Goal: Transaction & Acquisition: Purchase product/service

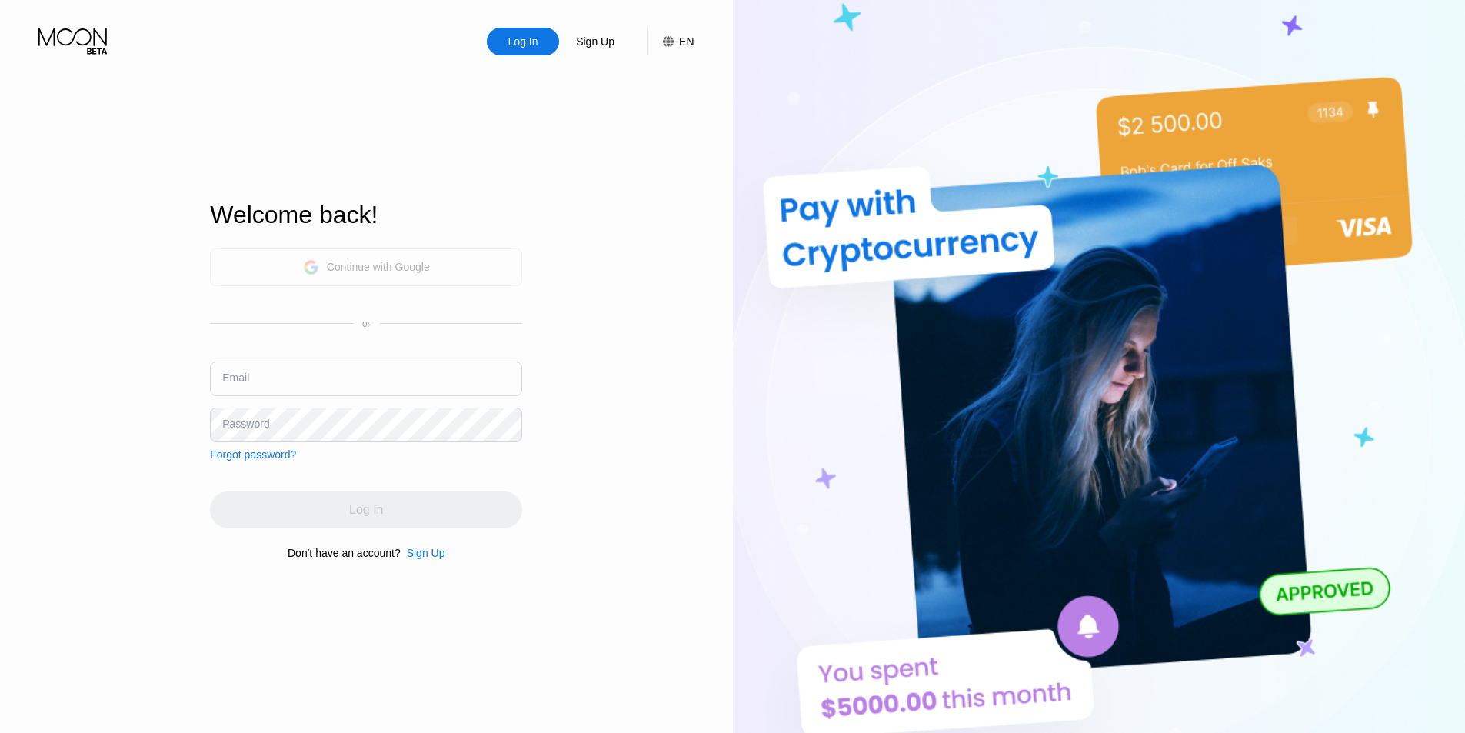
click at [368, 275] on div "Continue with Google" at bounding box center [366, 267] width 127 height 24
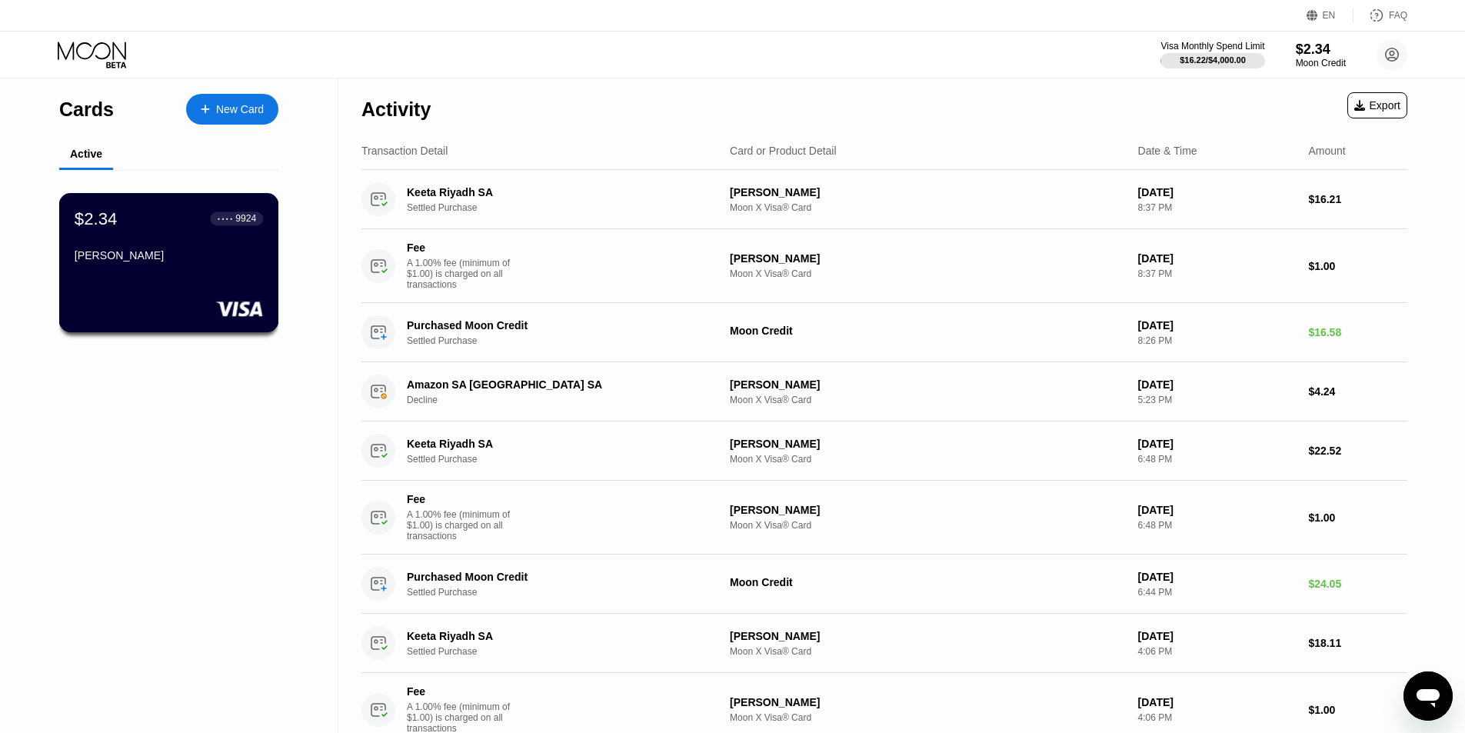
click at [85, 261] on div "[PERSON_NAME]" at bounding box center [169, 255] width 188 height 12
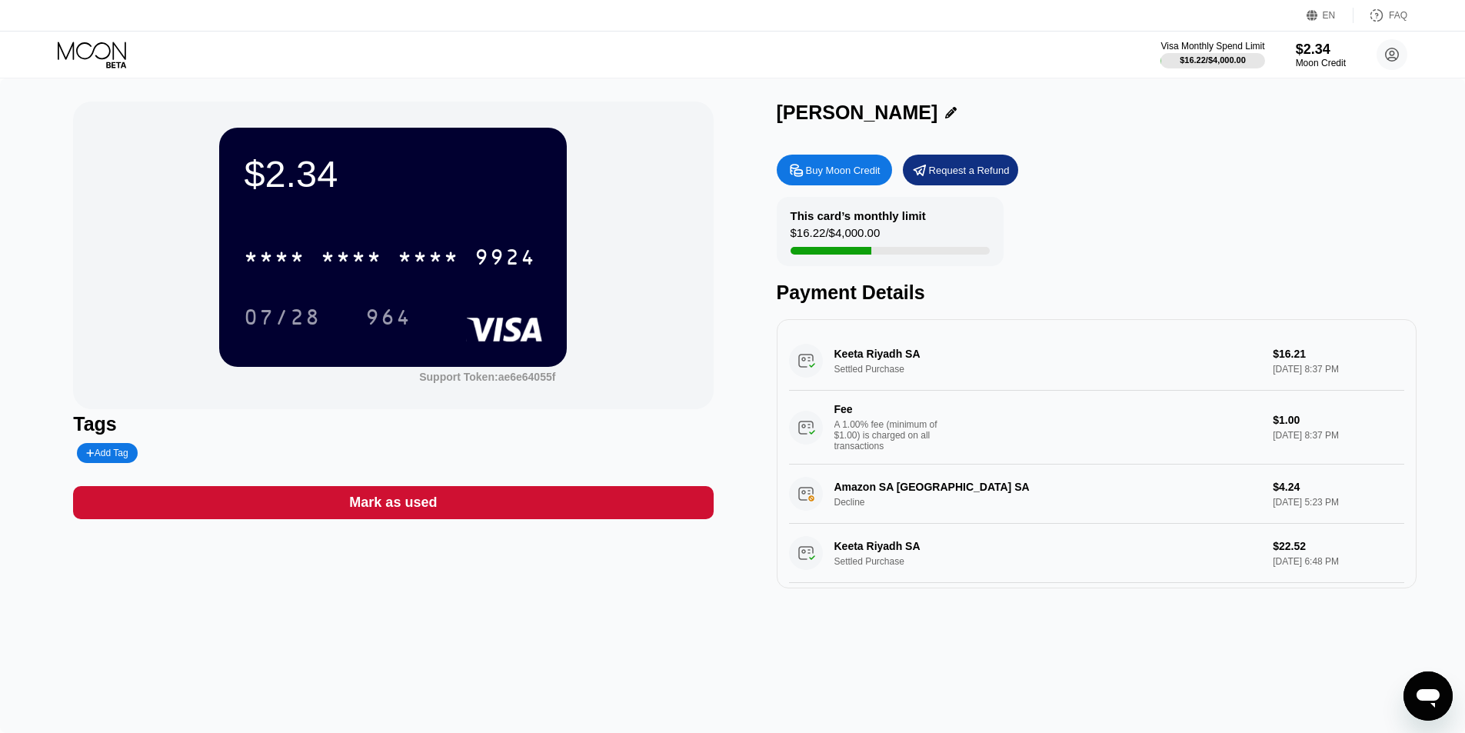
click at [833, 176] on div "Buy Moon Credit" at bounding box center [843, 170] width 75 height 13
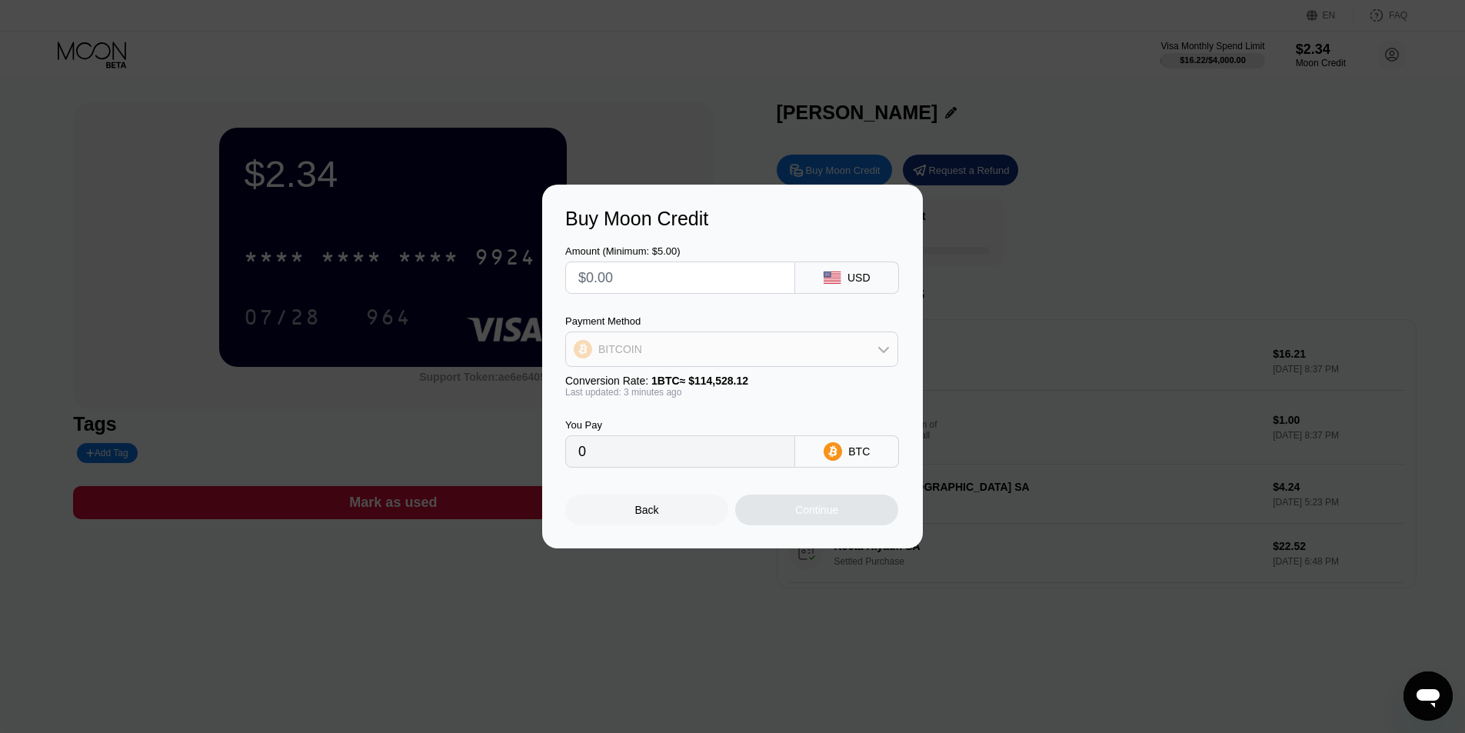
click at [691, 343] on div "BITCOIN" at bounding box center [731, 349] width 331 height 31
click at [641, 467] on div "USDC on Polygon" at bounding box center [732, 459] width 324 height 31
click at [643, 268] on input "text" at bounding box center [680, 277] width 204 height 31
type input "$21"
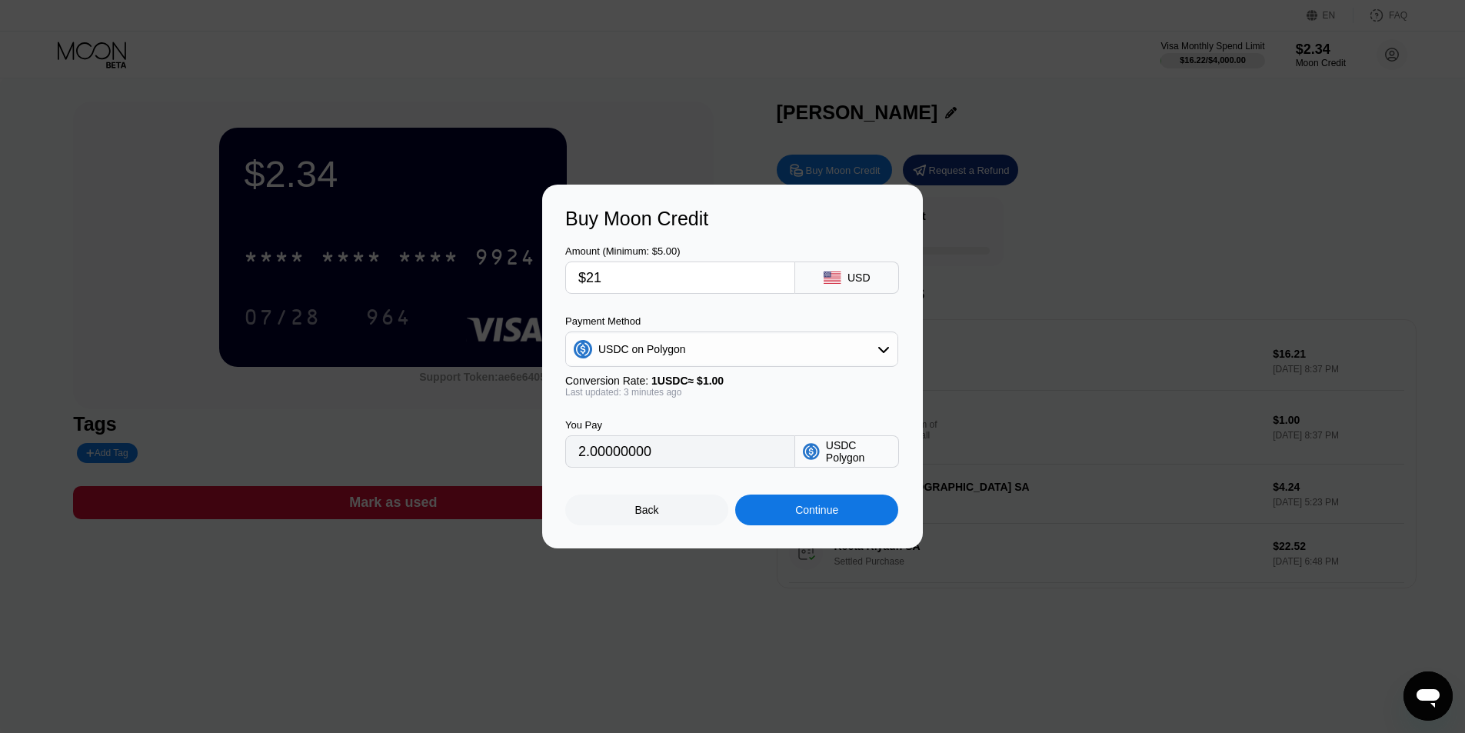
type input "21.00000000"
type input "$21"
click at [801, 516] on div "Continue" at bounding box center [816, 510] width 43 height 12
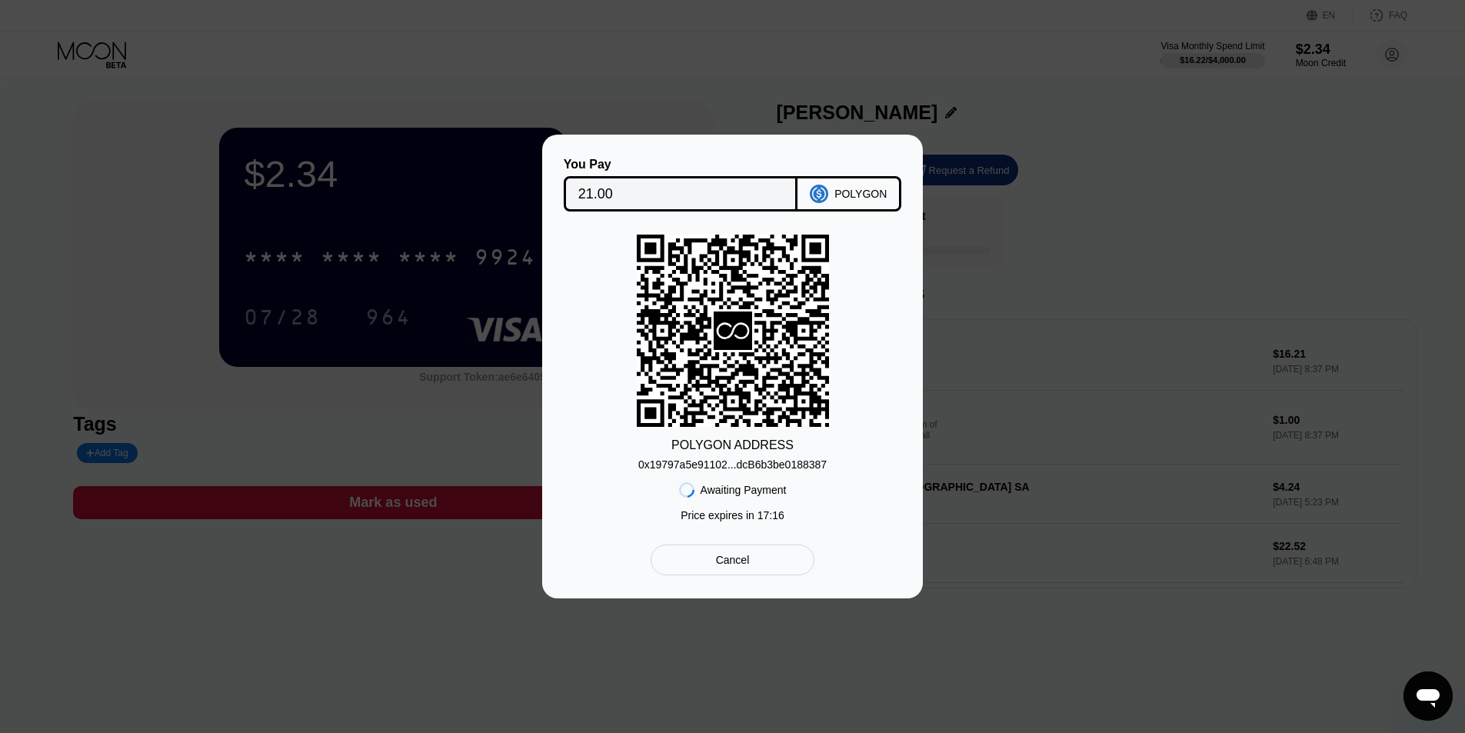
click at [744, 462] on div "0x19797a5e91102...dcB6b3be0188387" at bounding box center [732, 464] width 188 height 12
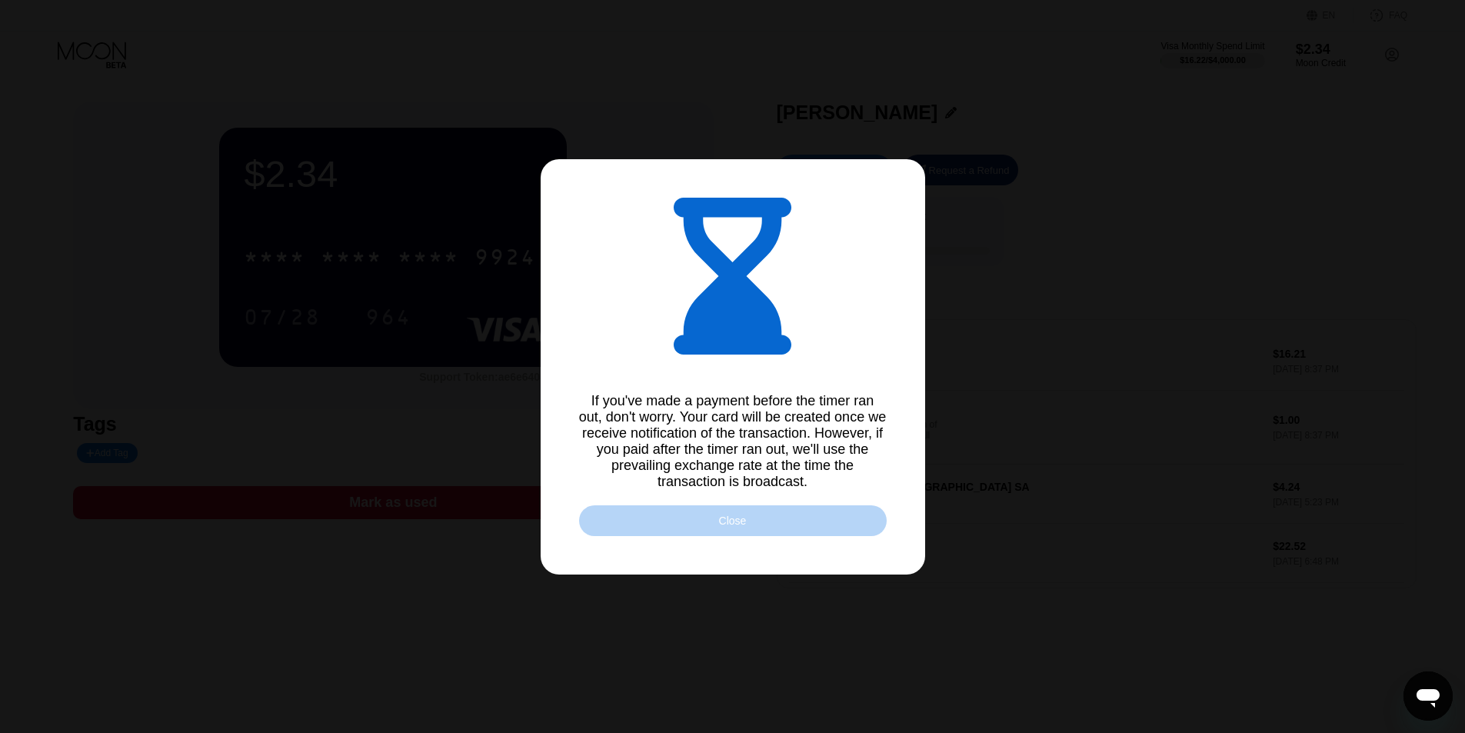
click at [743, 527] on div "Close" at bounding box center [733, 520] width 28 height 12
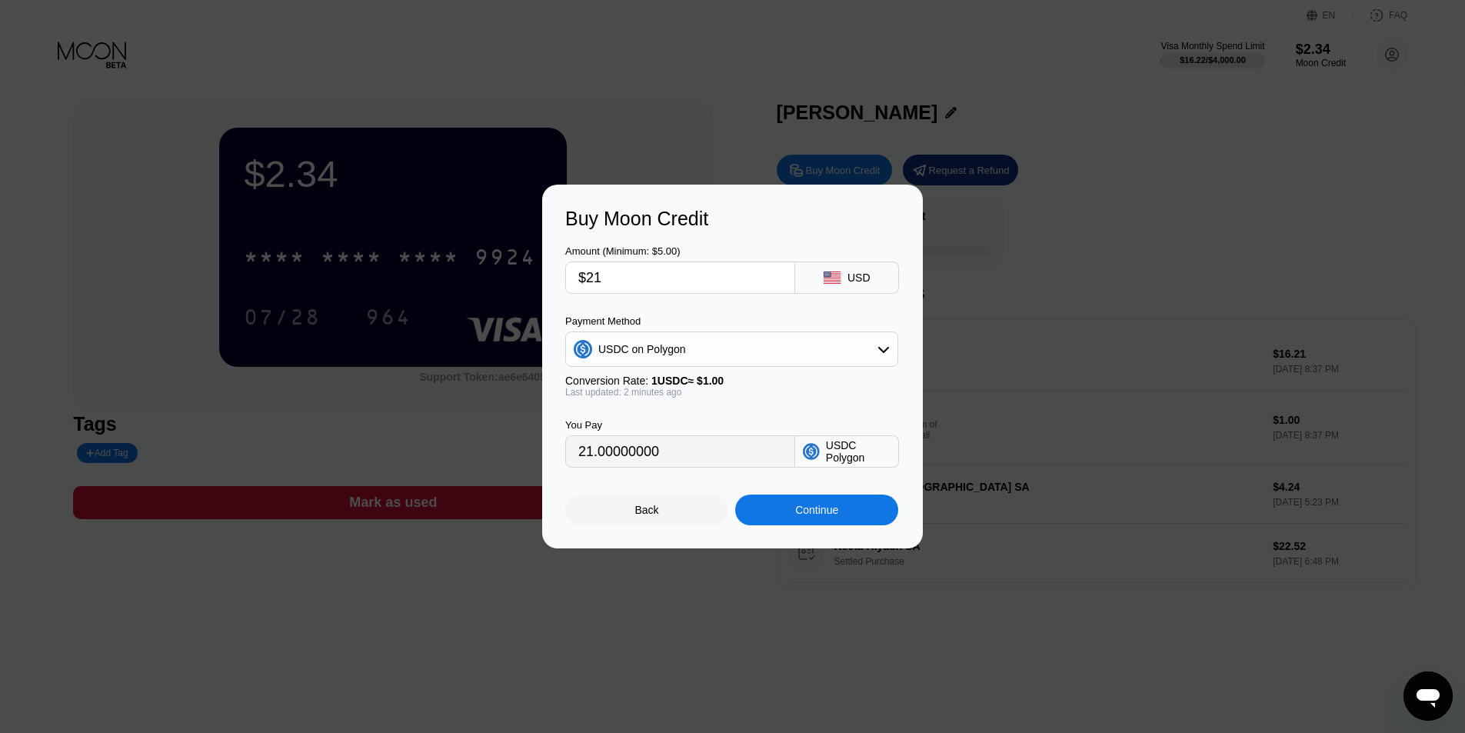
click at [791, 511] on div "Continue" at bounding box center [816, 509] width 163 height 31
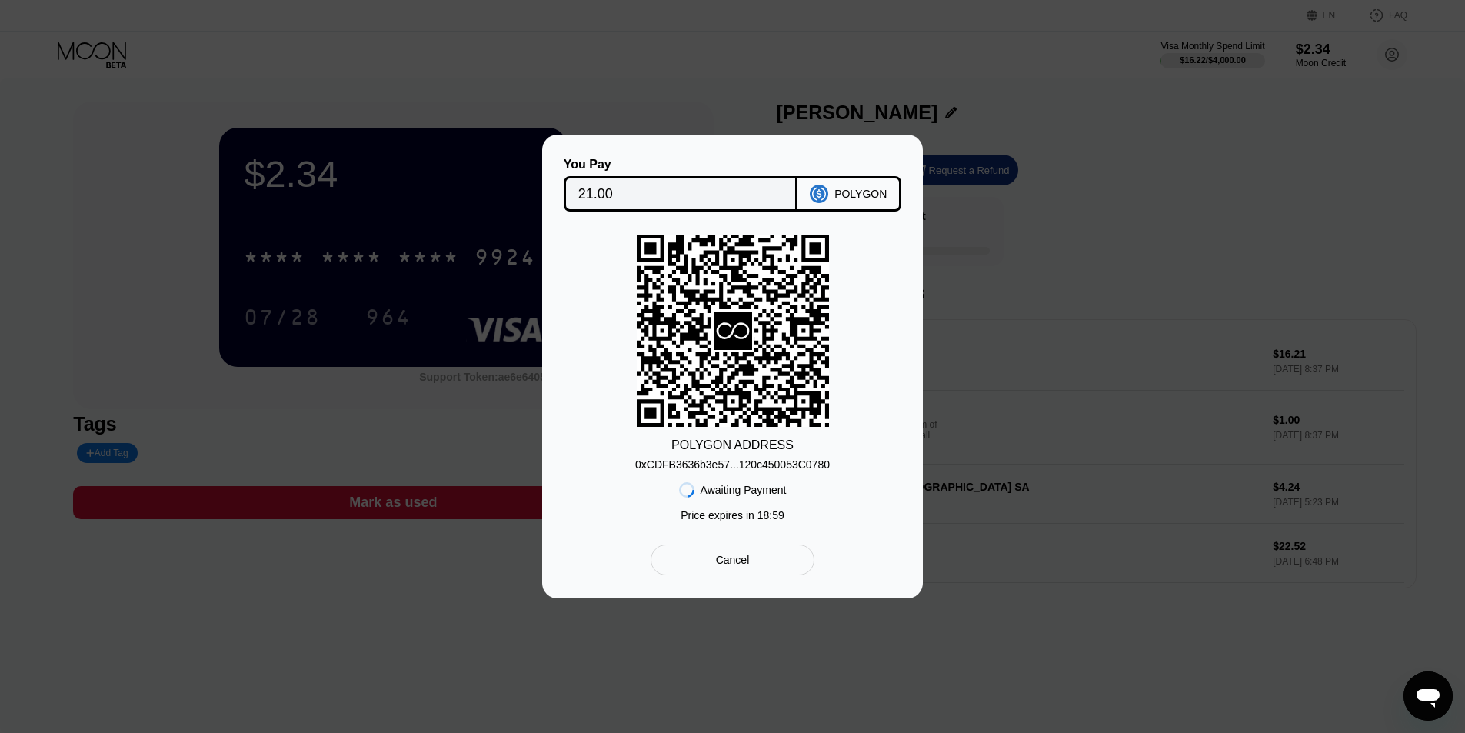
click at [792, 467] on div "0xCDFB3636b3e57...120c450053C0780" at bounding box center [732, 464] width 195 height 12
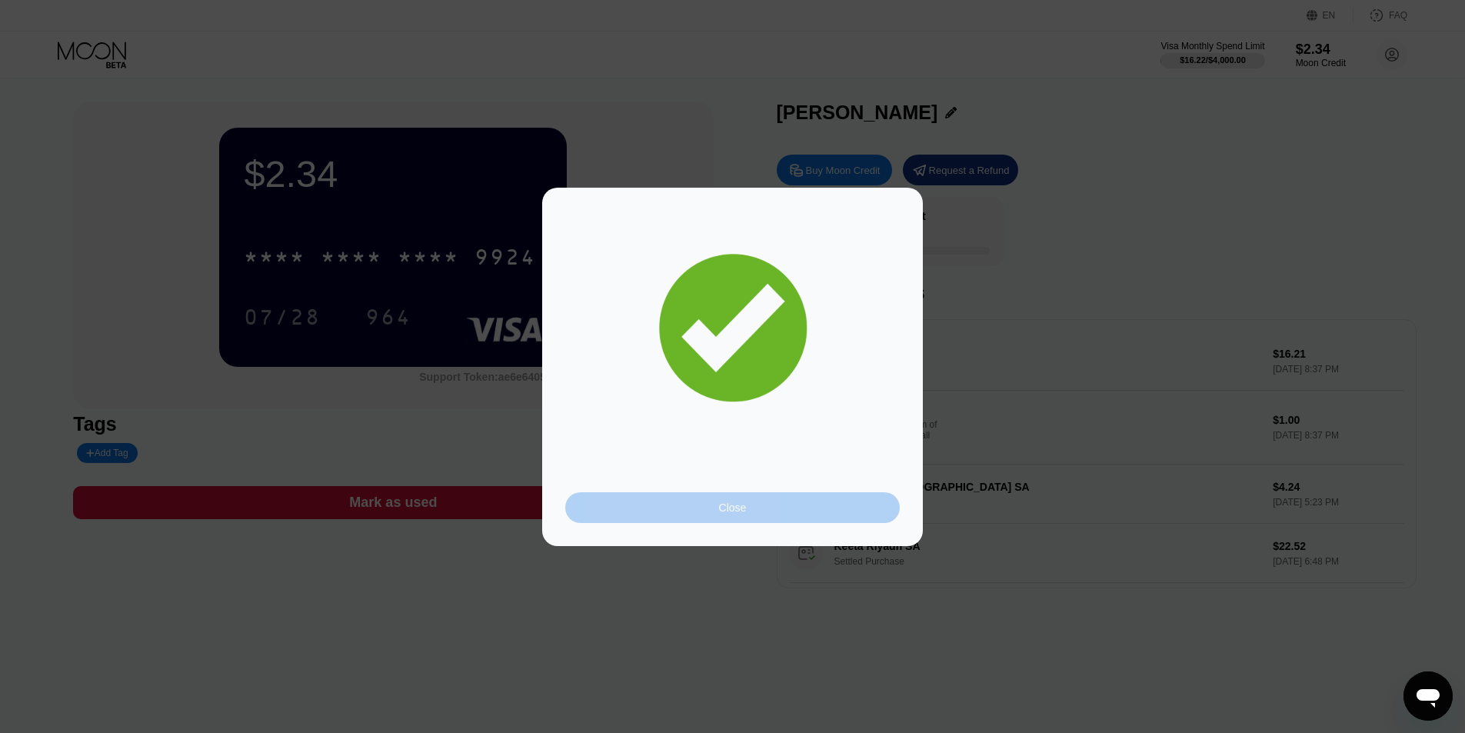
click at [764, 498] on div "Close" at bounding box center [732, 507] width 335 height 31
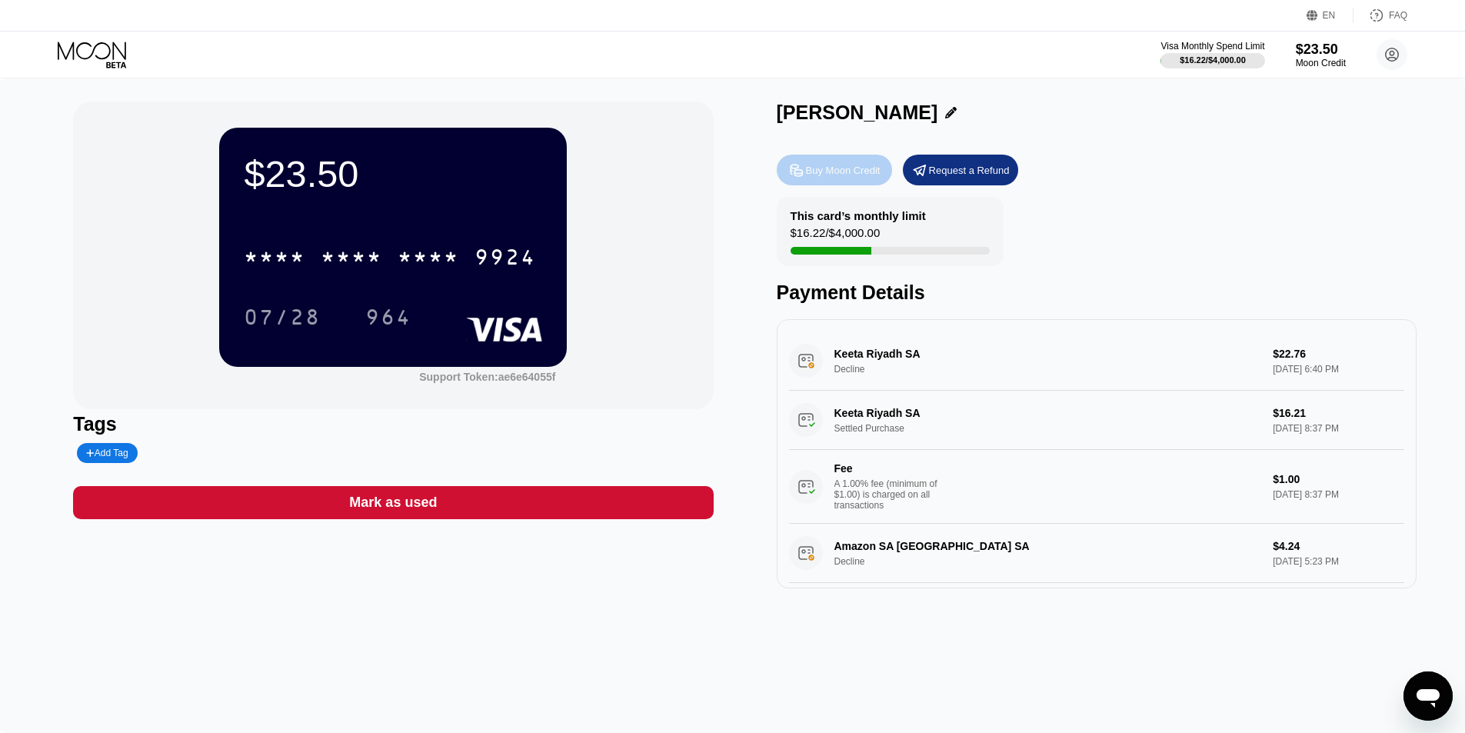
click at [831, 175] on div "Buy Moon Credit" at bounding box center [843, 170] width 75 height 13
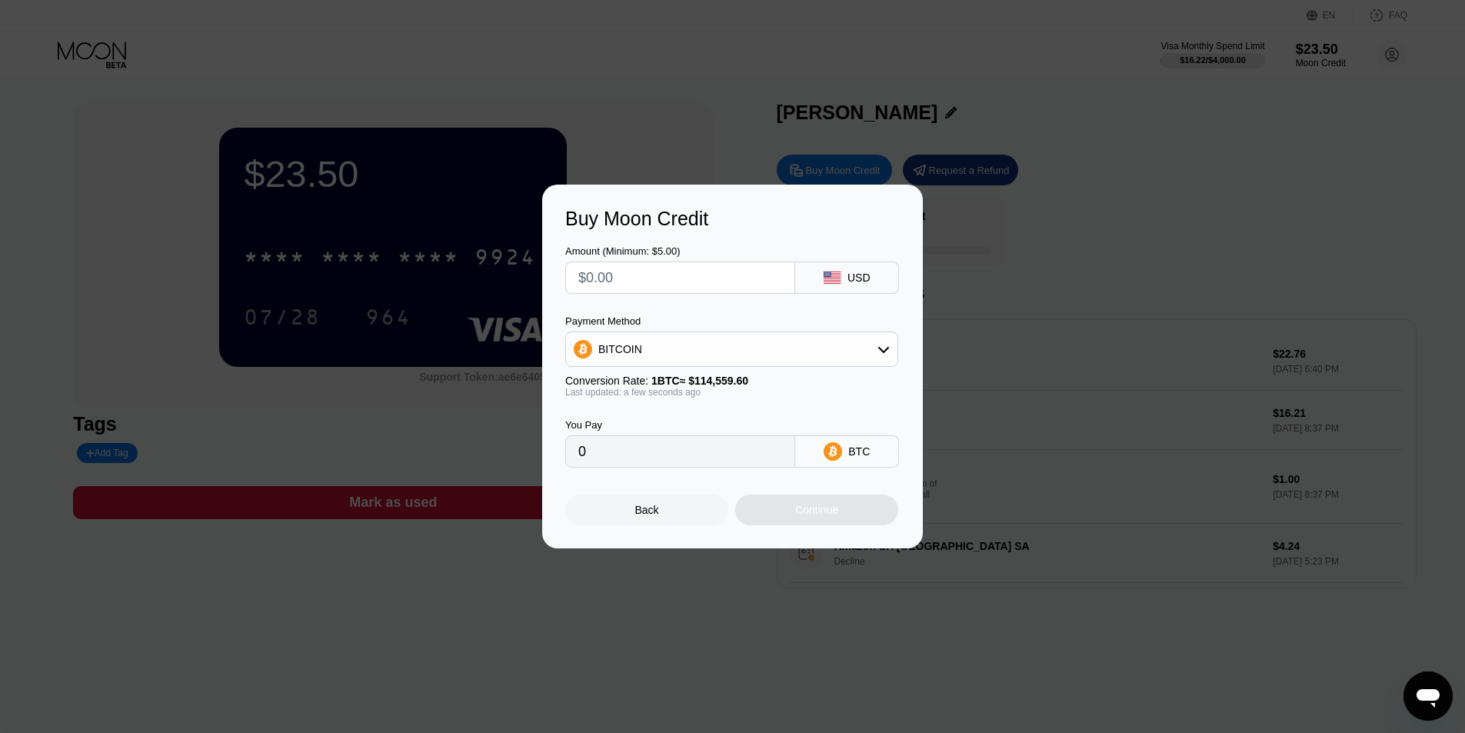
click at [775, 284] on input "text" at bounding box center [680, 277] width 204 height 31
type input "$5"
type input "0.00004365"
type input "$5"
click at [736, 351] on div "BITCOIN" at bounding box center [731, 349] width 331 height 31
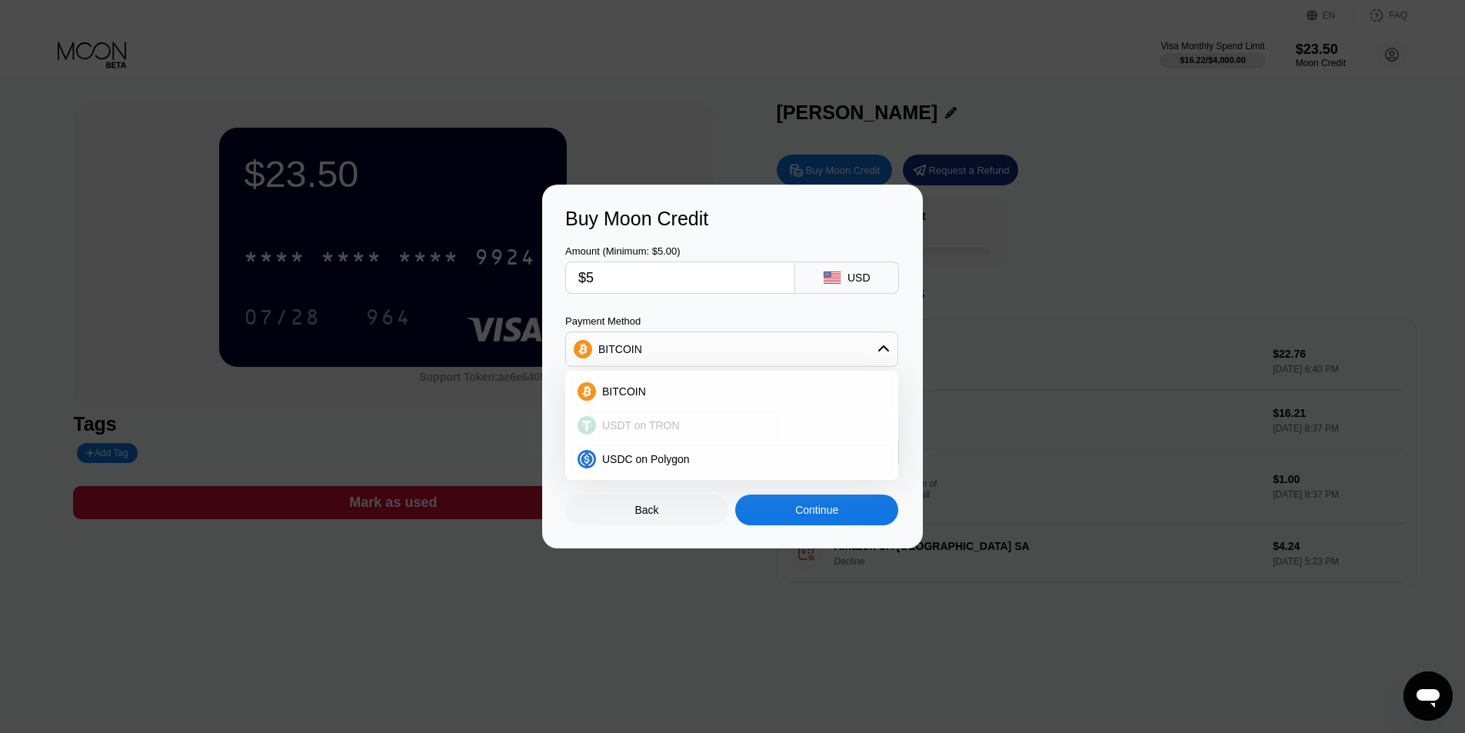
click at [684, 429] on div "USDT on TRON" at bounding box center [741, 425] width 290 height 12
type input "5.05"
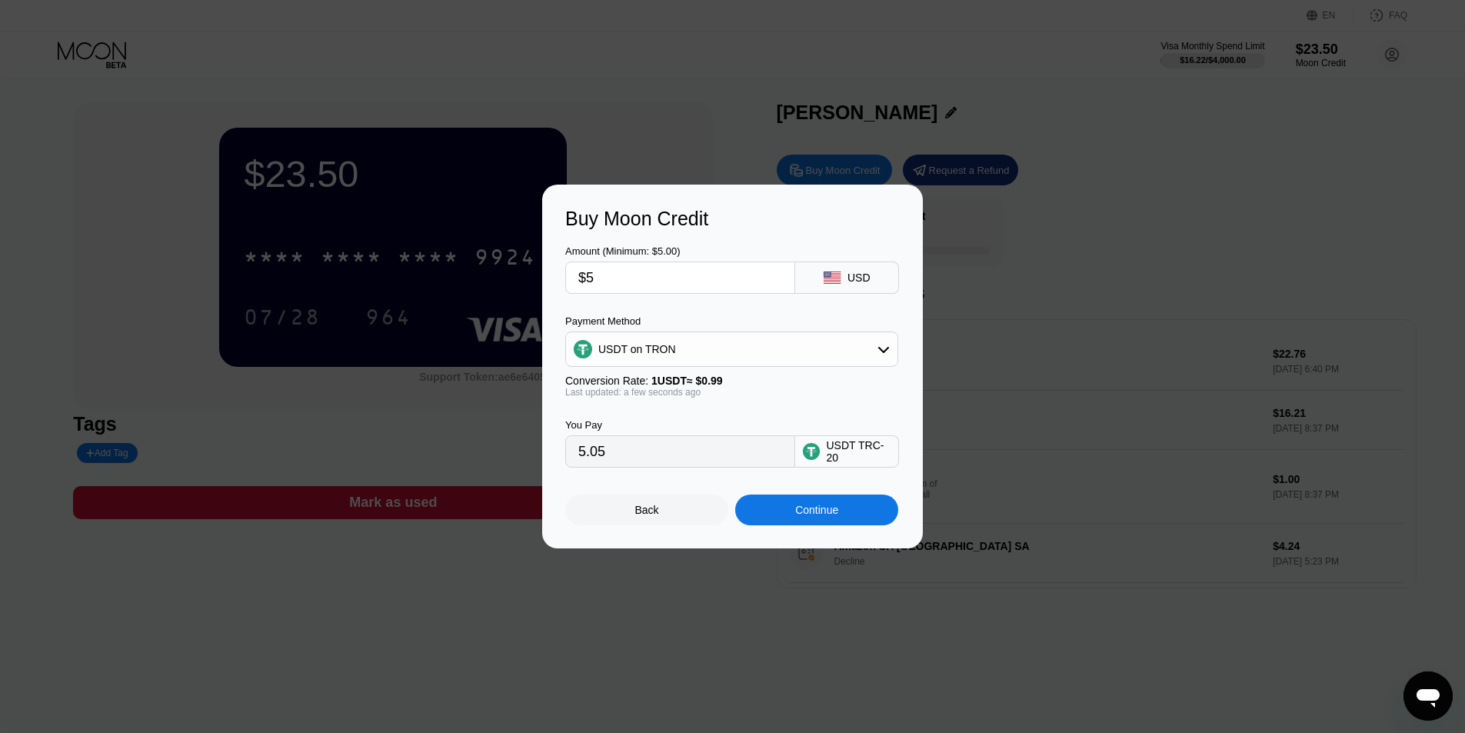
click at [821, 516] on div "Continue" at bounding box center [816, 510] width 43 height 12
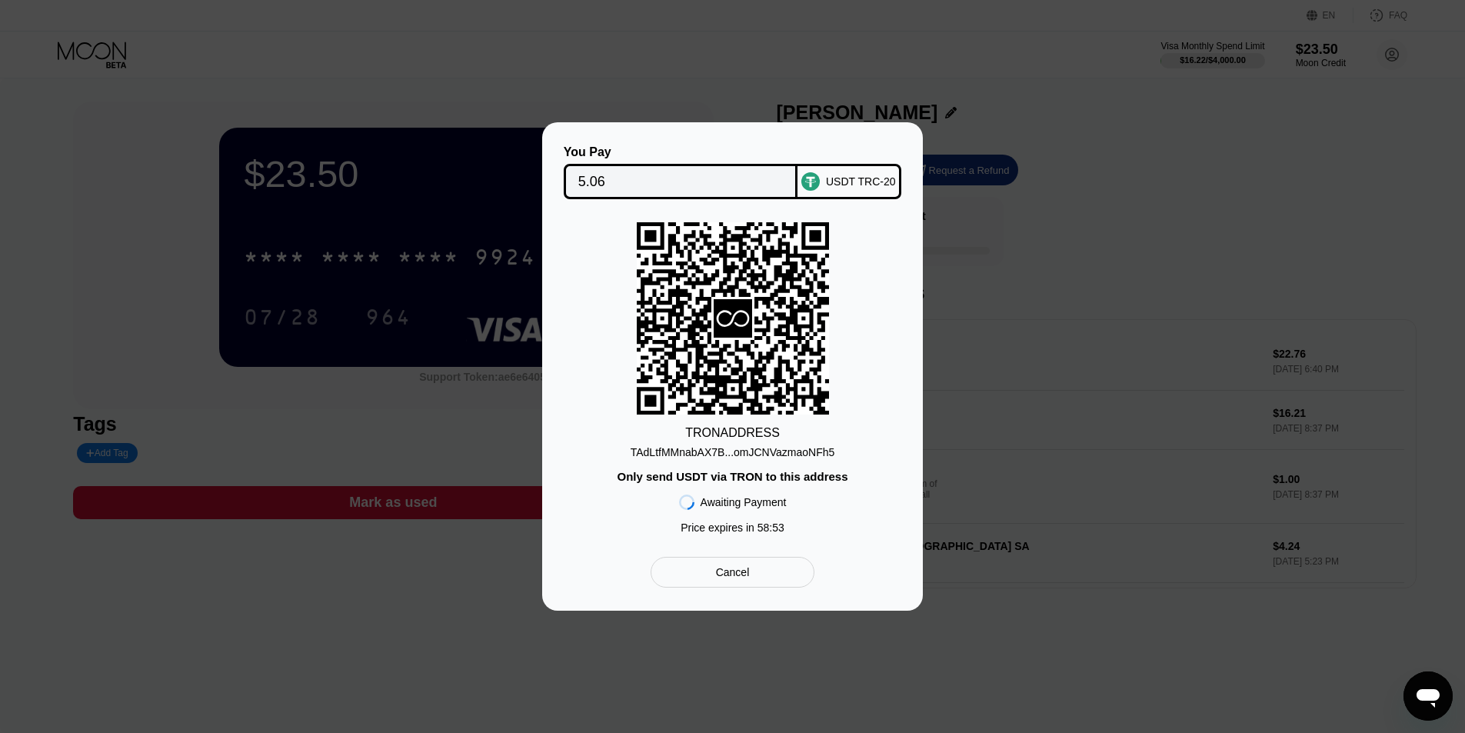
click at [797, 451] on div "TAdLtfMMnabAX7B...omJCNVazmaoNFh5" at bounding box center [733, 452] width 205 height 12
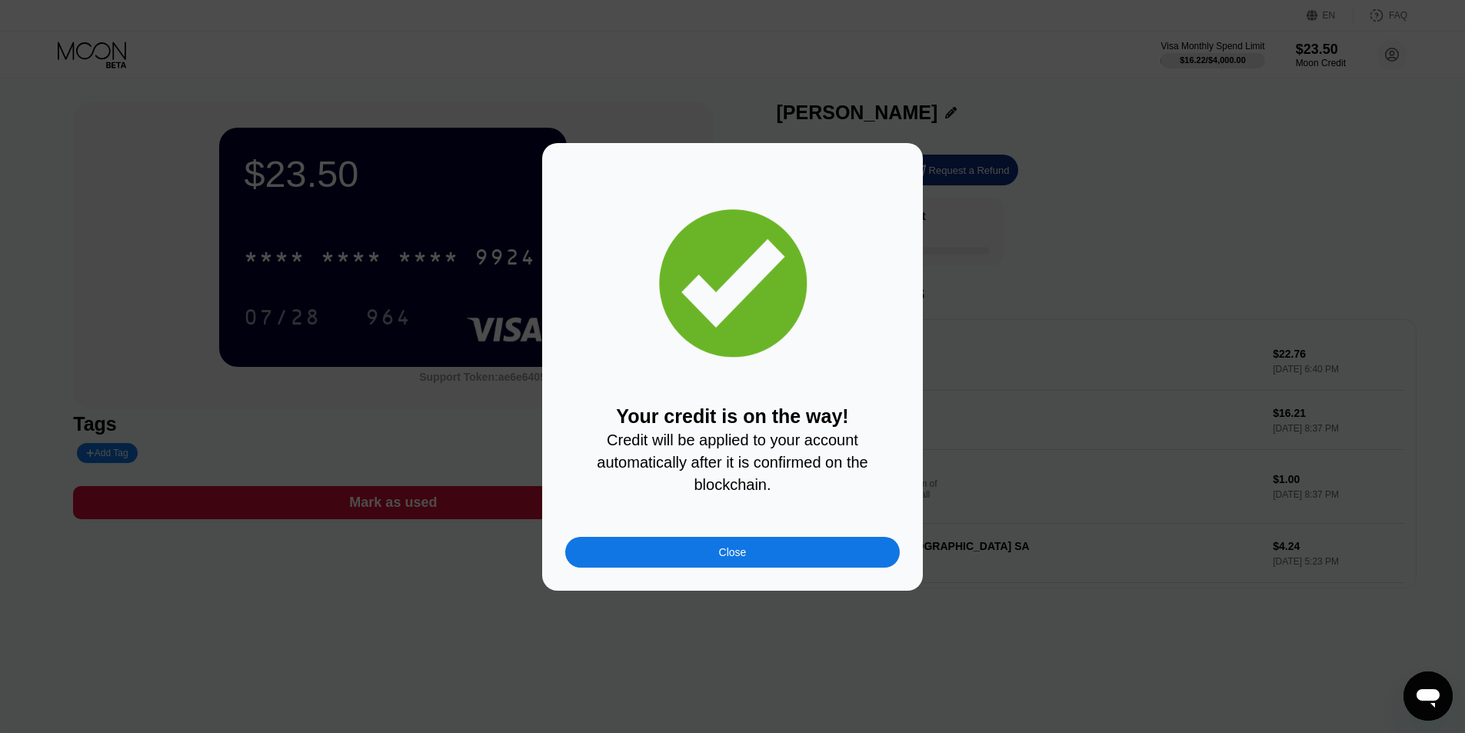
click at [752, 566] on div "Close" at bounding box center [732, 552] width 335 height 31
